Goal: Book appointment/travel/reservation

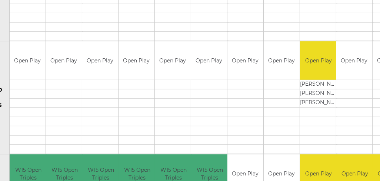
scroll to position [675, 0]
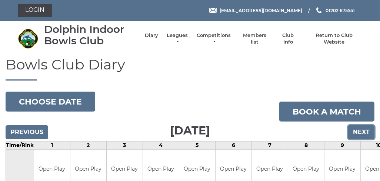
click at [362, 133] on input "Next" at bounding box center [361, 132] width 26 height 14
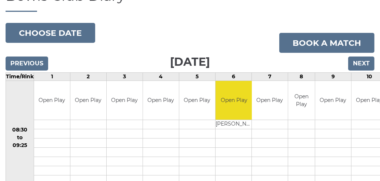
scroll to position [64, 0]
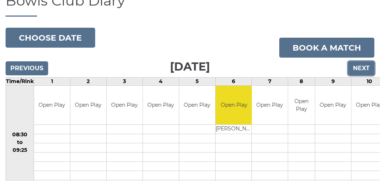
click at [363, 70] on input "Next" at bounding box center [361, 68] width 26 height 14
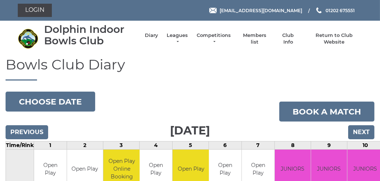
click at [363, 70] on h1 "Bowls Club Diary" at bounding box center [190, 69] width 368 height 24
click at [357, 128] on input "Next" at bounding box center [361, 132] width 26 height 14
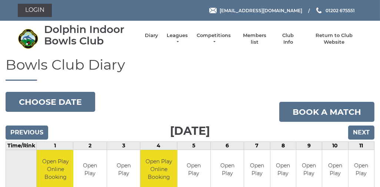
click at [357, 128] on input "Next" at bounding box center [361, 132] width 26 height 14
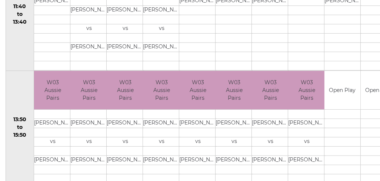
scroll to position [424, 0]
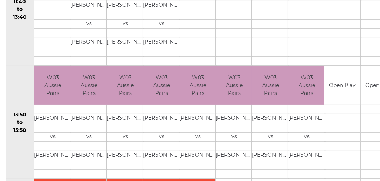
click at [376, 67] on td "Open Play" at bounding box center [378, 85] width 36 height 39
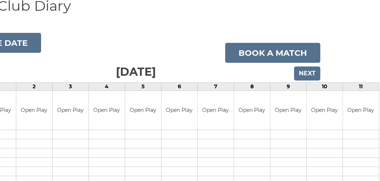
scroll to position [0, 54]
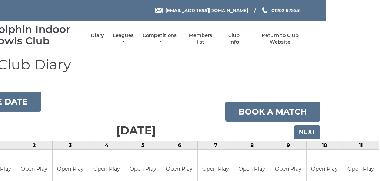
click at [304, 142] on td "9" at bounding box center [288, 146] width 36 height 8
click at [304, 129] on input "Next" at bounding box center [307, 132] width 26 height 14
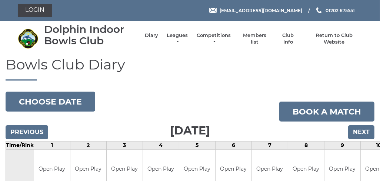
click at [304, 129] on div "Previous Next" at bounding box center [190, 127] width 368 height 11
click at [366, 133] on input "Next" at bounding box center [361, 132] width 26 height 14
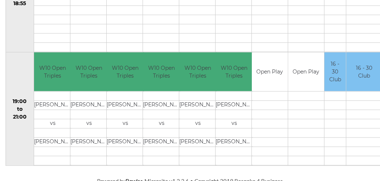
scroll to position [779, 0]
